Goal: Transaction & Acquisition: Subscribe to service/newsletter

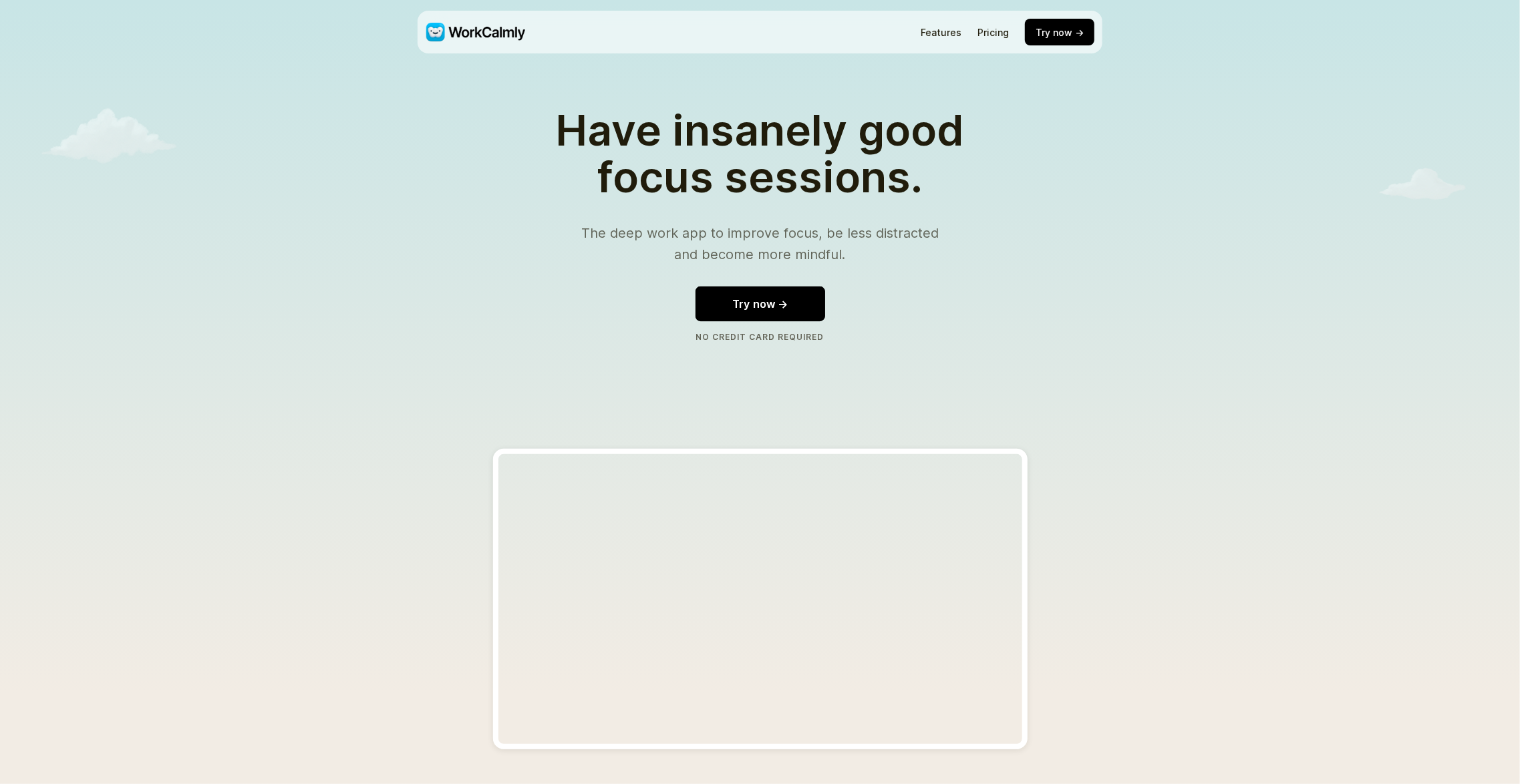
click at [795, 321] on button "Try now →" at bounding box center [759, 303] width 129 height 35
click at [978, 33] on link "Pricing" at bounding box center [993, 32] width 32 height 11
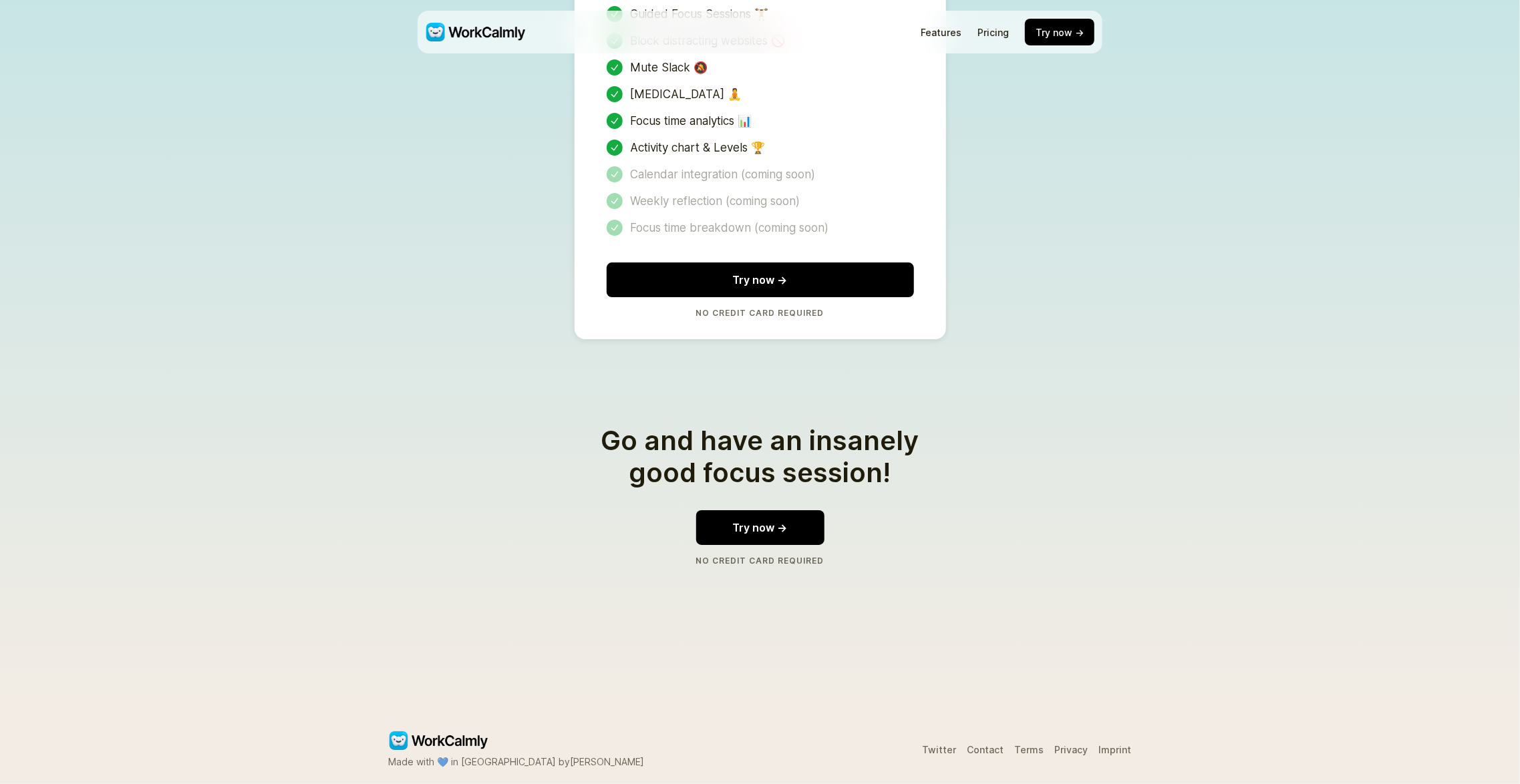
scroll to position [3516, 0]
click at [706, 102] on div "[MEDICAL_DATA] 🧘" at bounding box center [760, 94] width 307 height 16
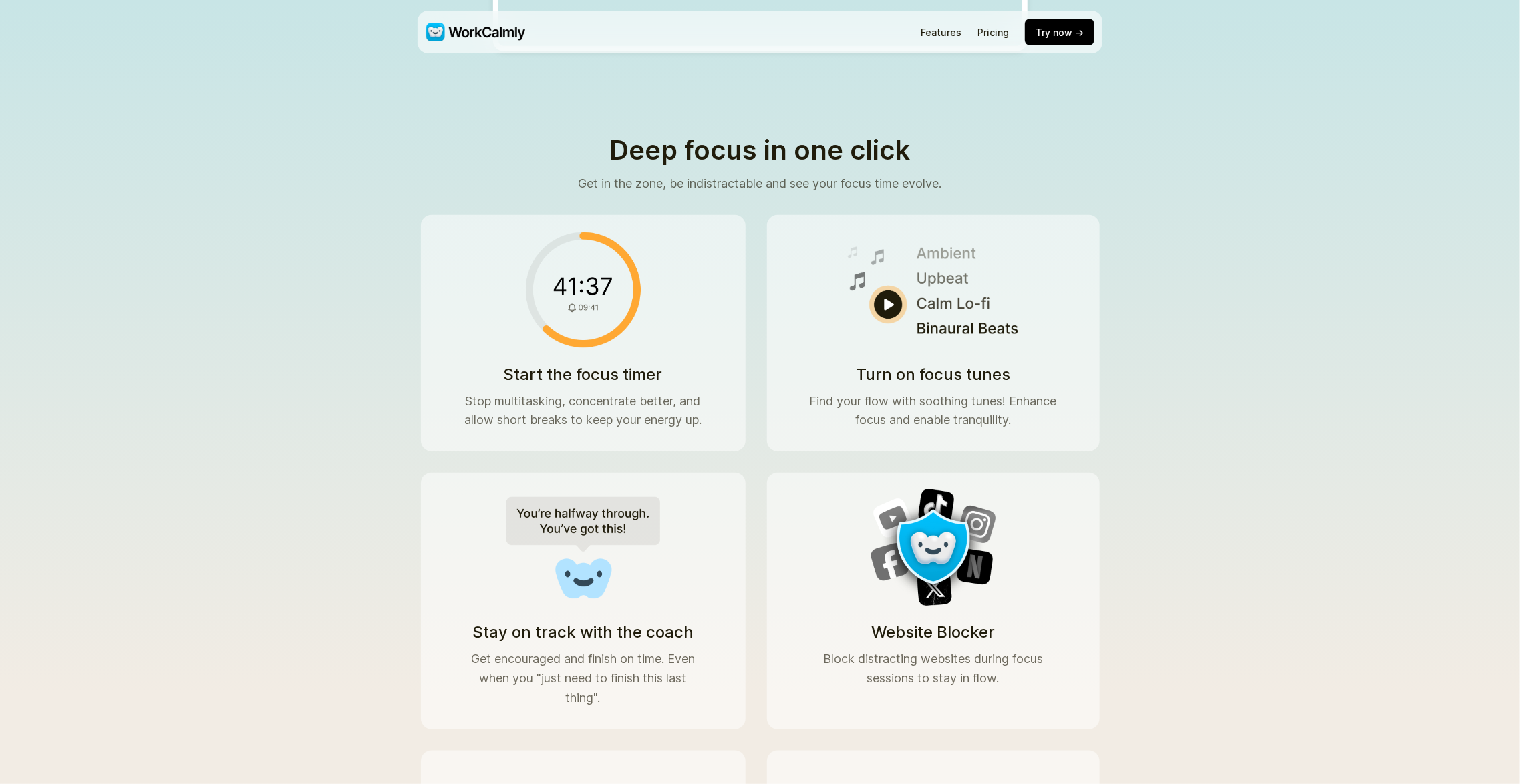
scroll to position [0, 0]
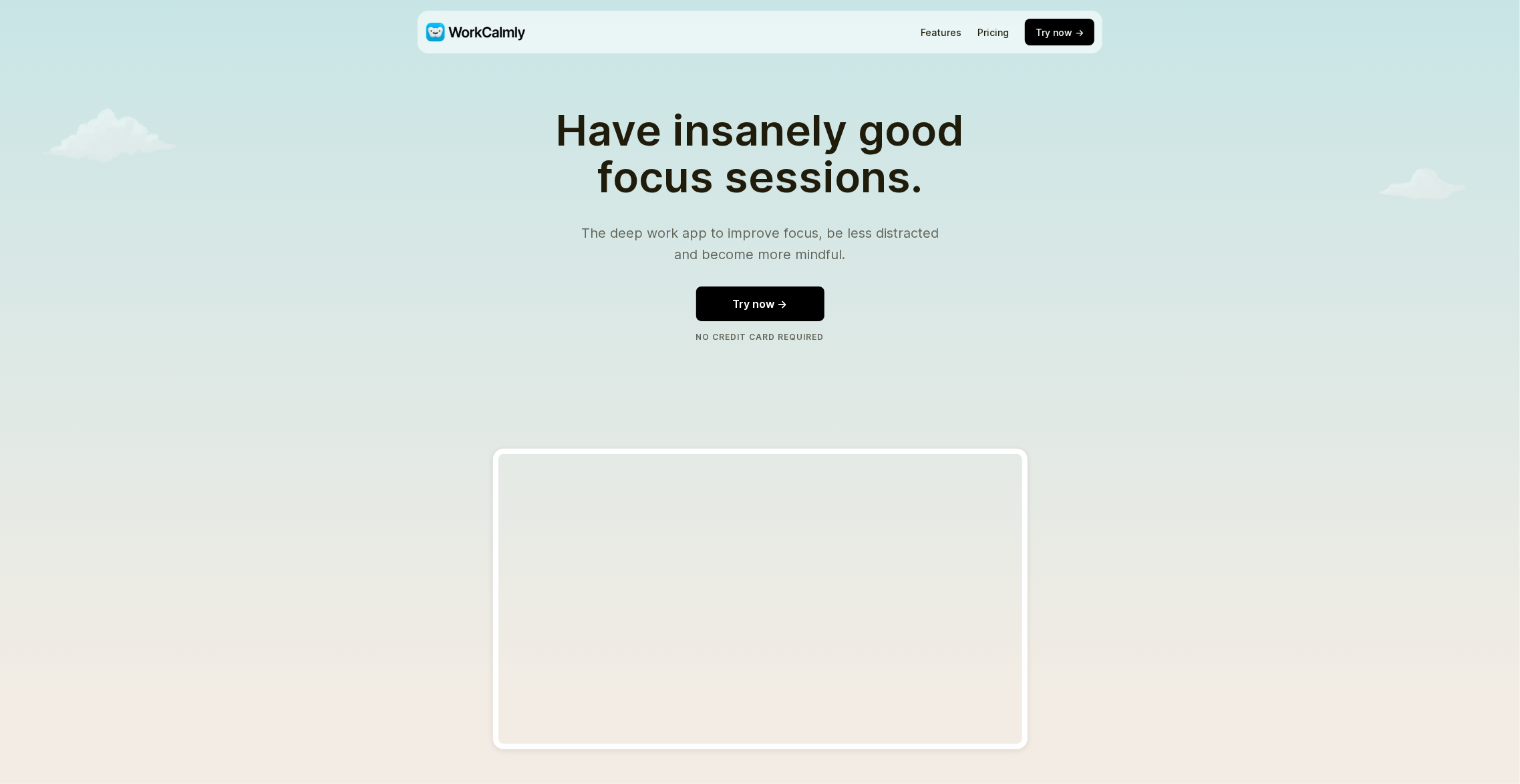
drag, startPoint x: 678, startPoint y: 442, endPoint x: 680, endPoint y: 176, distance: 266.0
